Goal: Task Accomplishment & Management: Complete application form

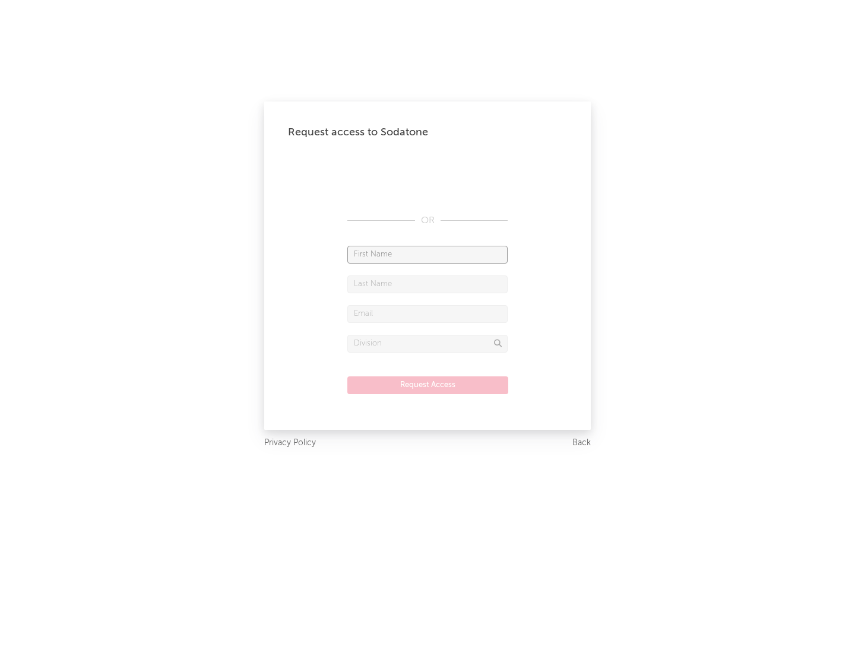
click at [428, 254] on input "text" at bounding box center [427, 255] width 160 height 18
type input "[PERSON_NAME]"
click at [428, 284] on input "text" at bounding box center [427, 285] width 160 height 18
type input "[PERSON_NAME]"
click at [428, 314] on input "text" at bounding box center [427, 314] width 160 height 18
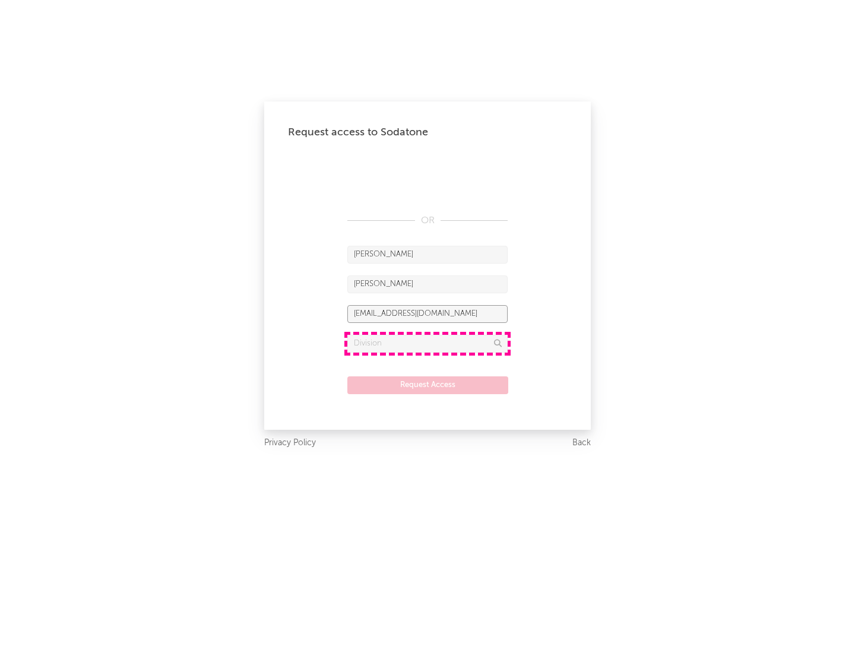
type input "[EMAIL_ADDRESS][DOMAIN_NAME]"
click at [428, 343] on input "text" at bounding box center [427, 344] width 160 height 18
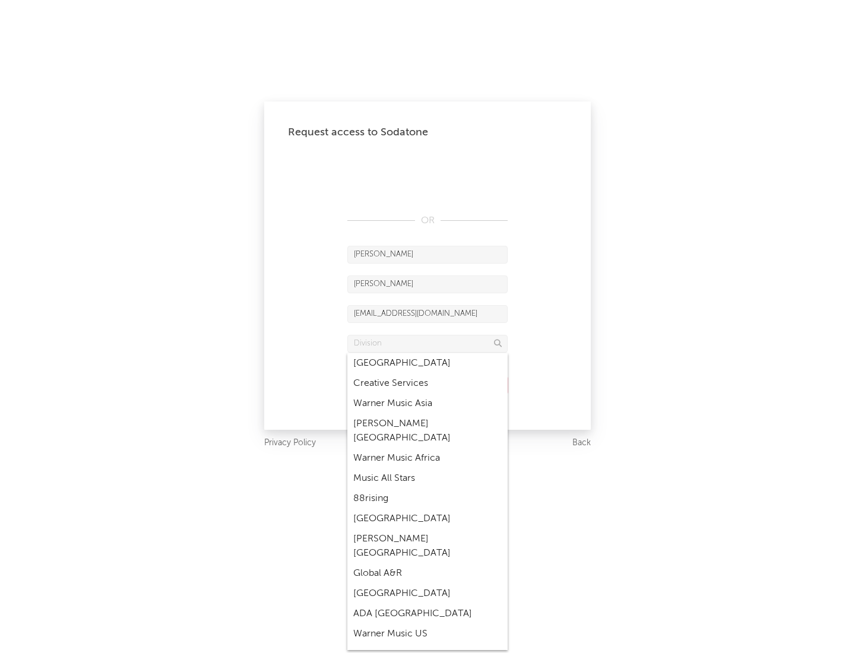
click at [428, 469] on div "Music All Stars" at bounding box center [427, 479] width 160 height 20
type input "Music All Stars"
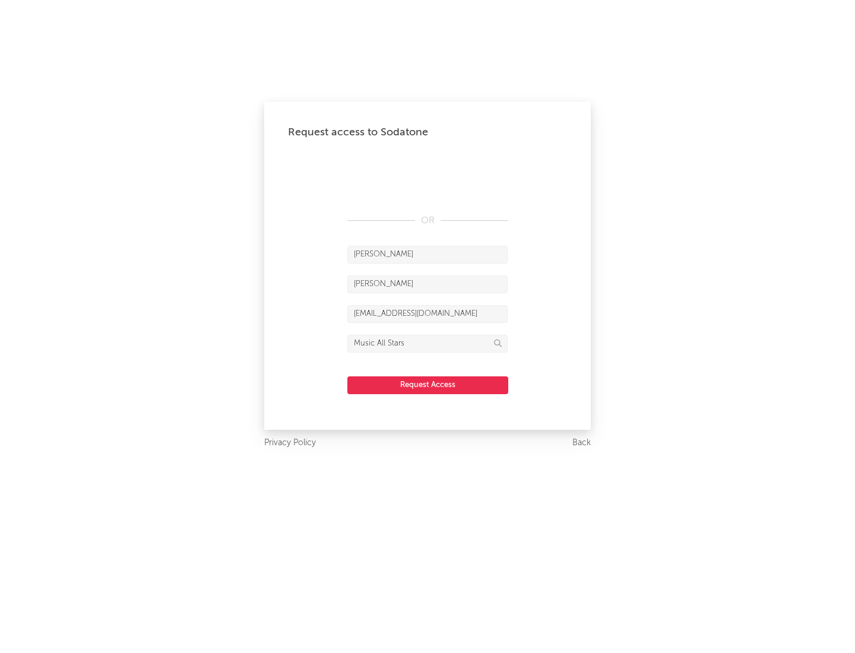
click at [428, 385] on button "Request Access" at bounding box center [427, 386] width 161 height 18
